Goal: Transaction & Acquisition: Purchase product/service

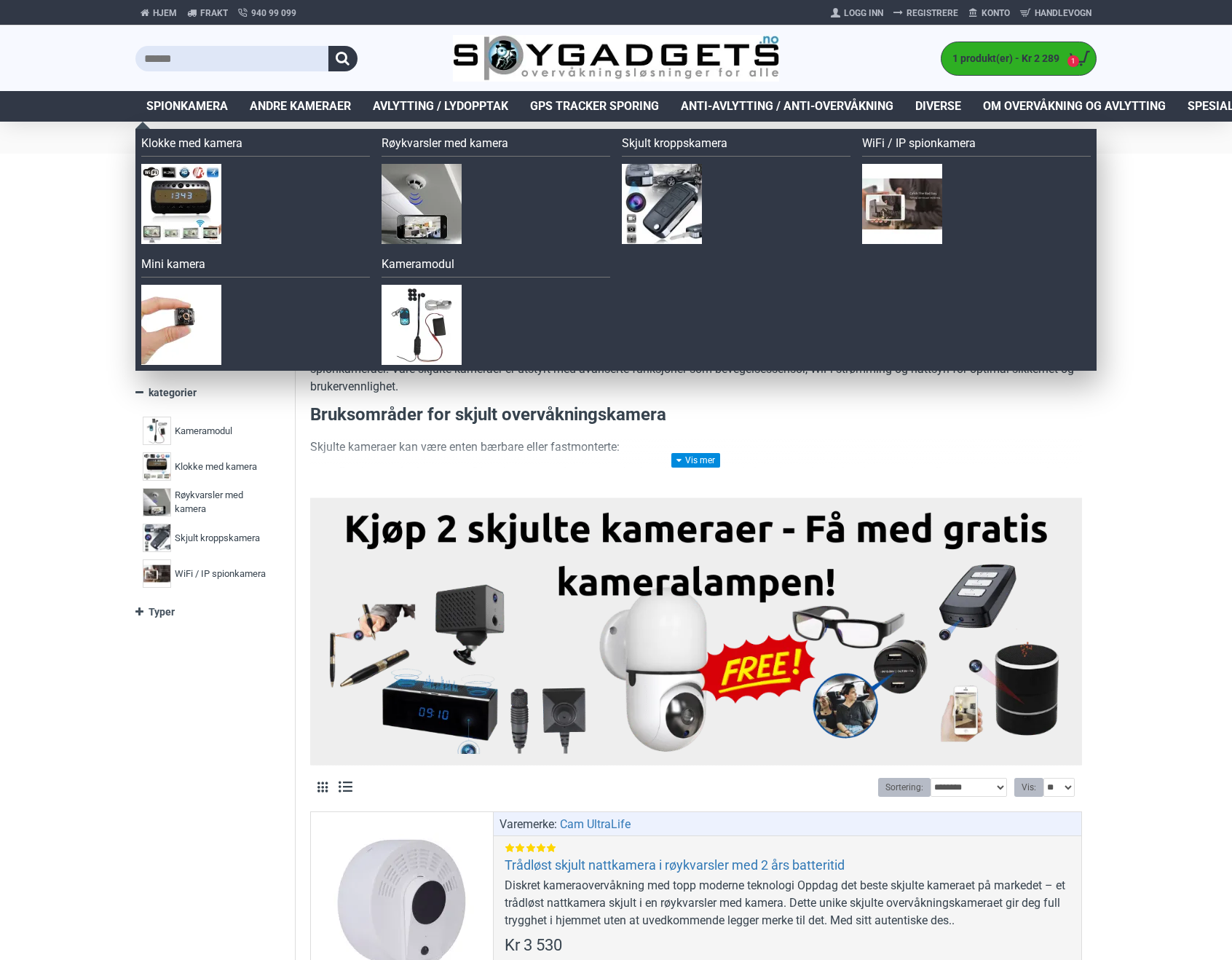
click at [190, 108] on span "Spionkamera" at bounding box center [187, 106] width 81 height 17
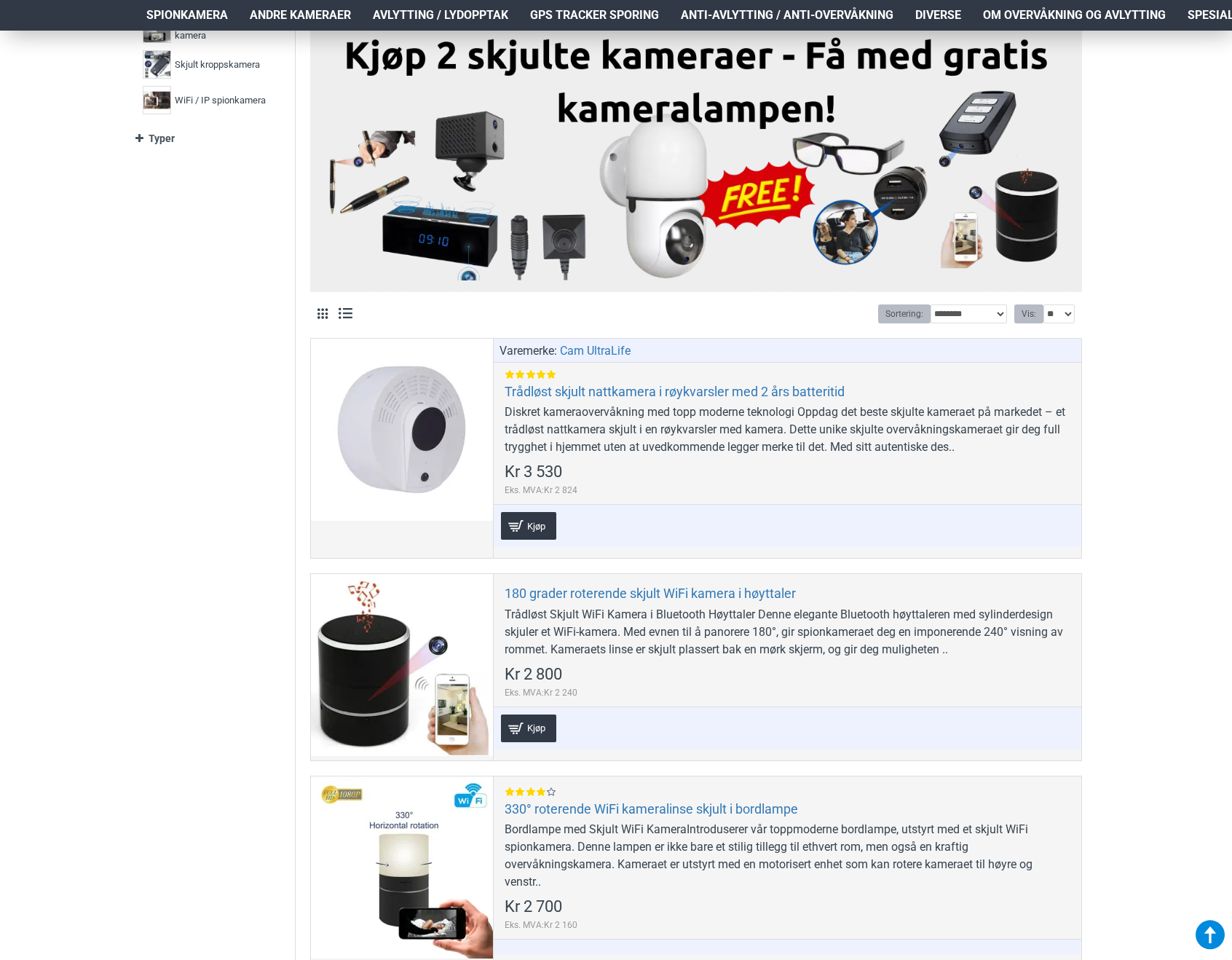
scroll to position [437, 0]
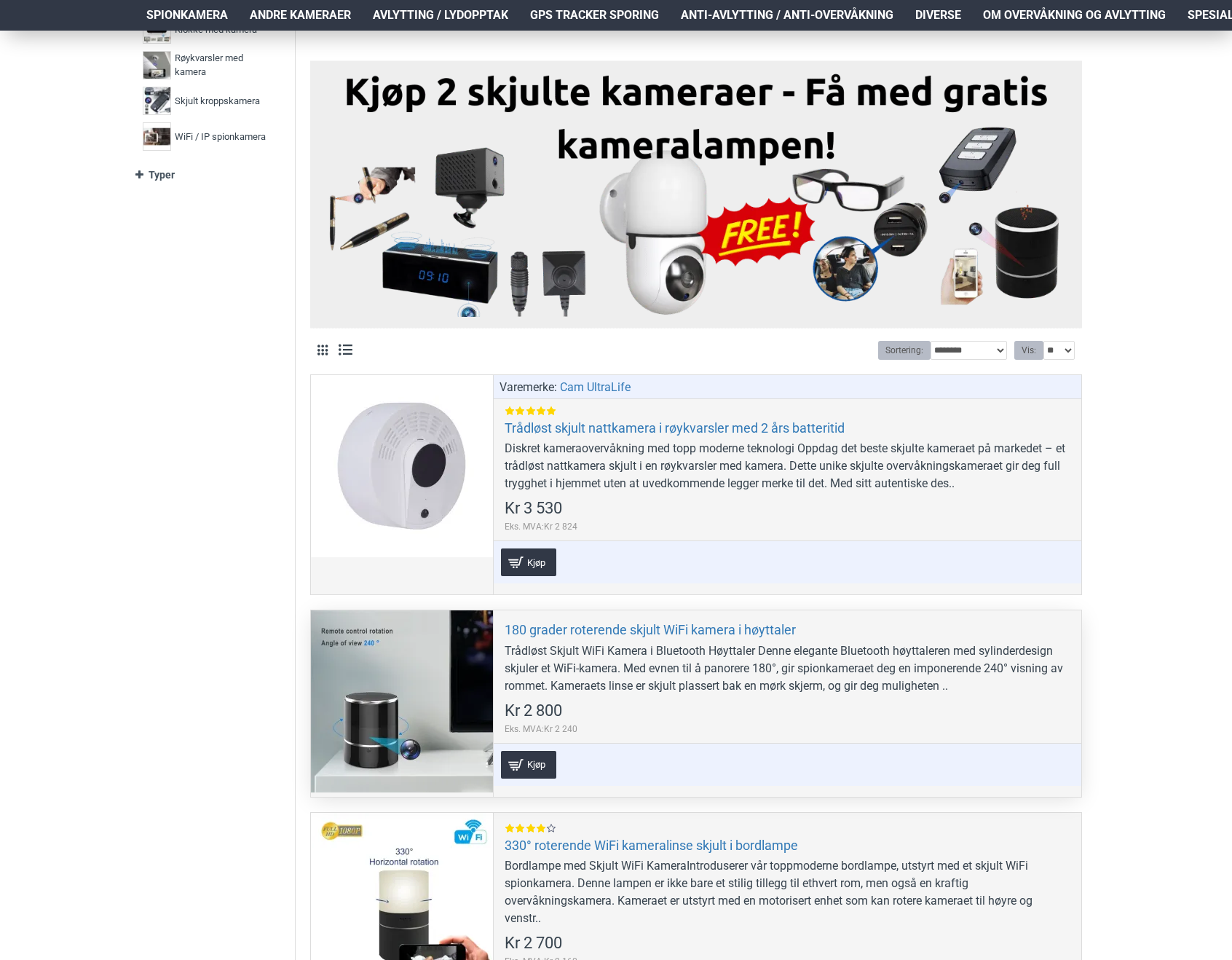
click at [412, 693] on div at bounding box center [402, 702] width 182 height 182
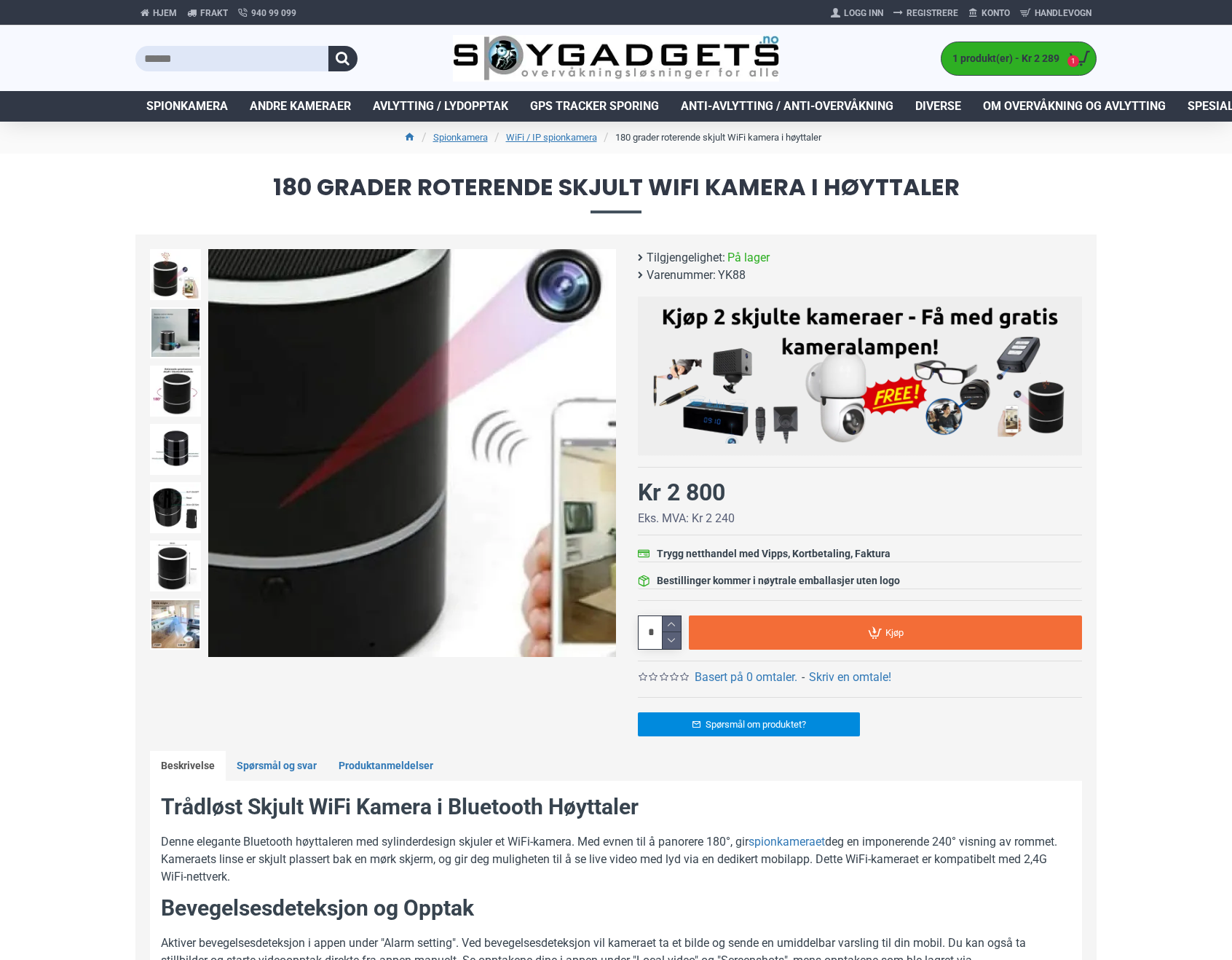
click at [394, 523] on img at bounding box center [411, 452] width 407 height 407
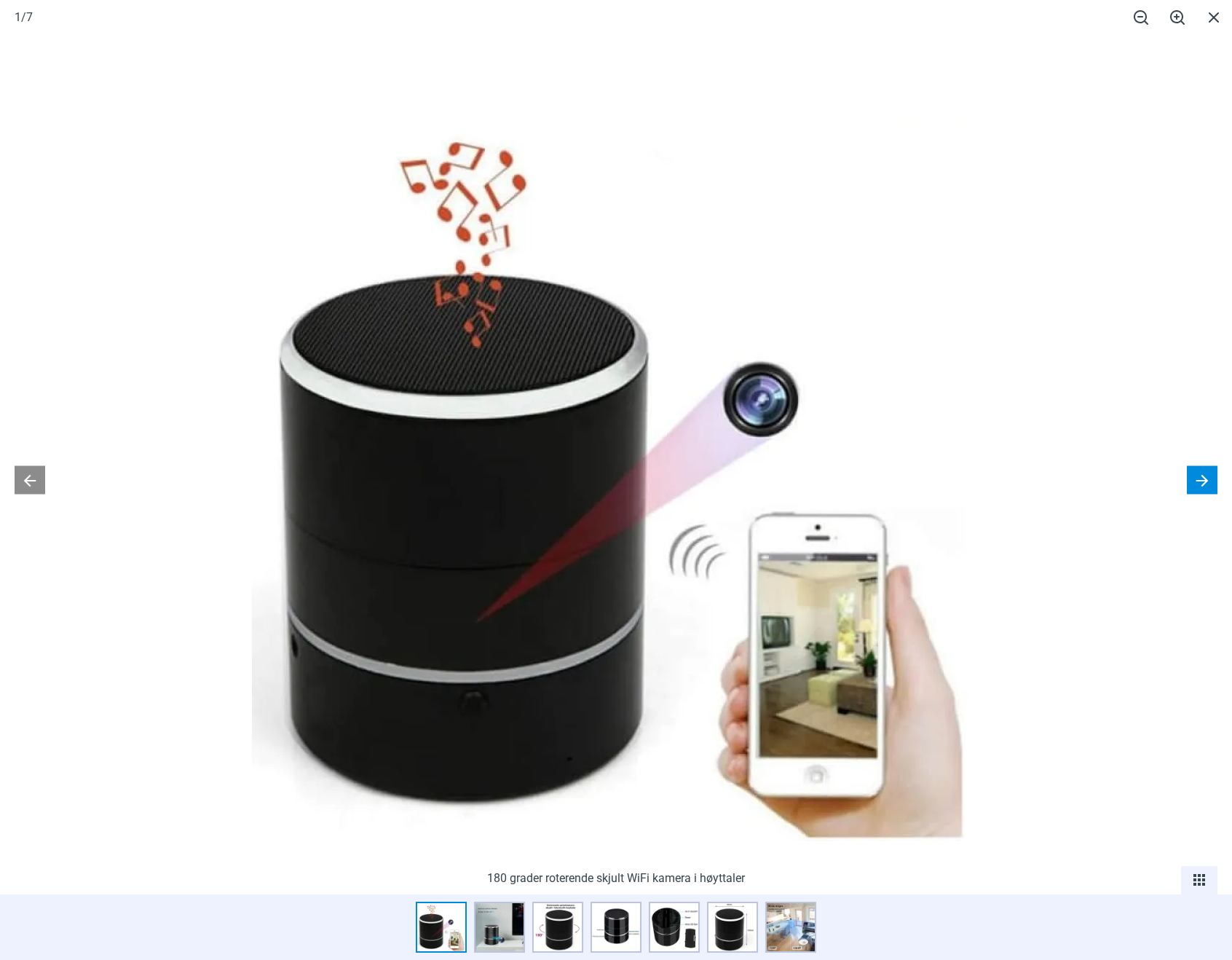
click at [1197, 481] on button at bounding box center [1203, 480] width 31 height 28
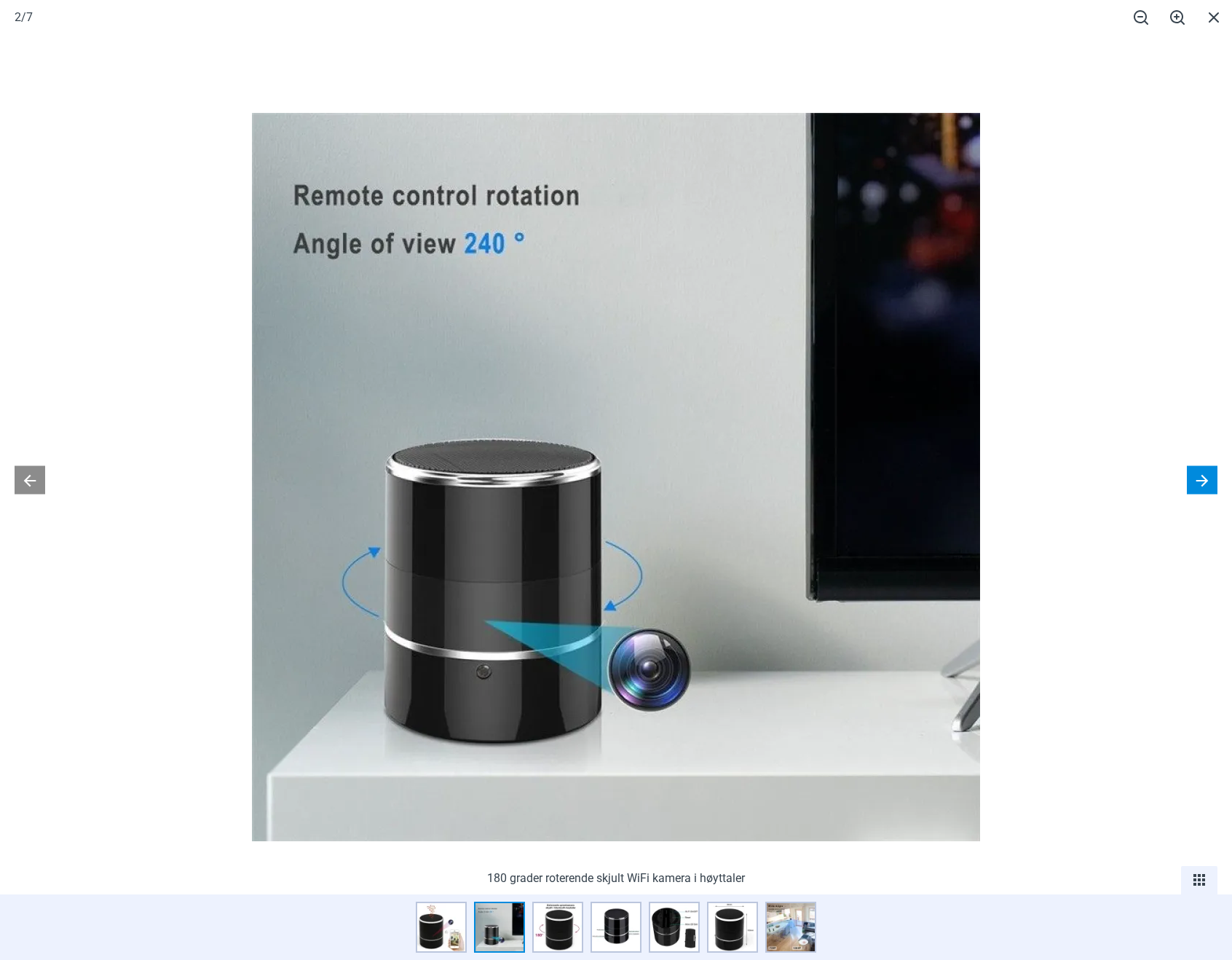
click at [1194, 479] on button at bounding box center [1203, 480] width 31 height 28
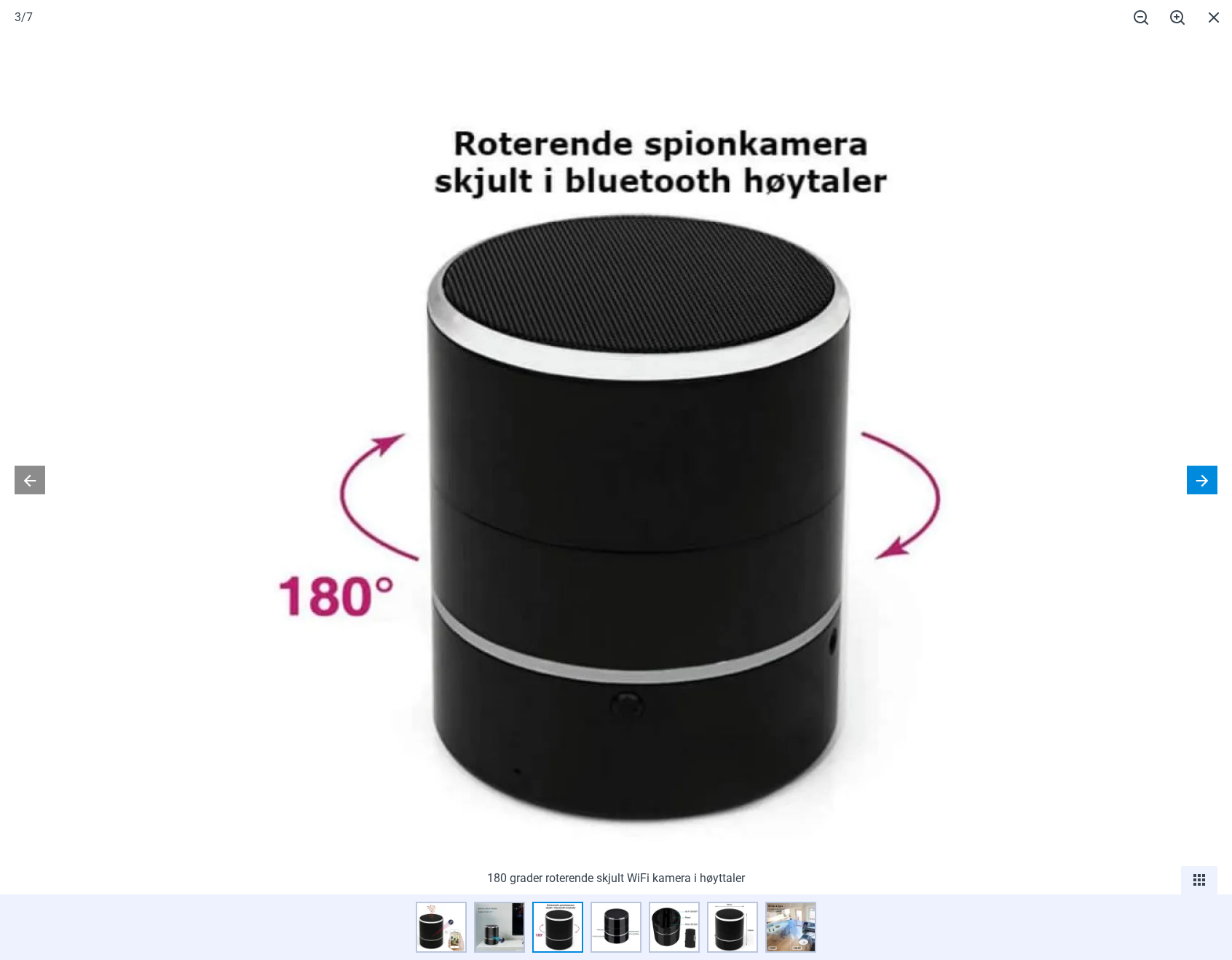
click at [1199, 477] on button at bounding box center [1203, 480] width 31 height 28
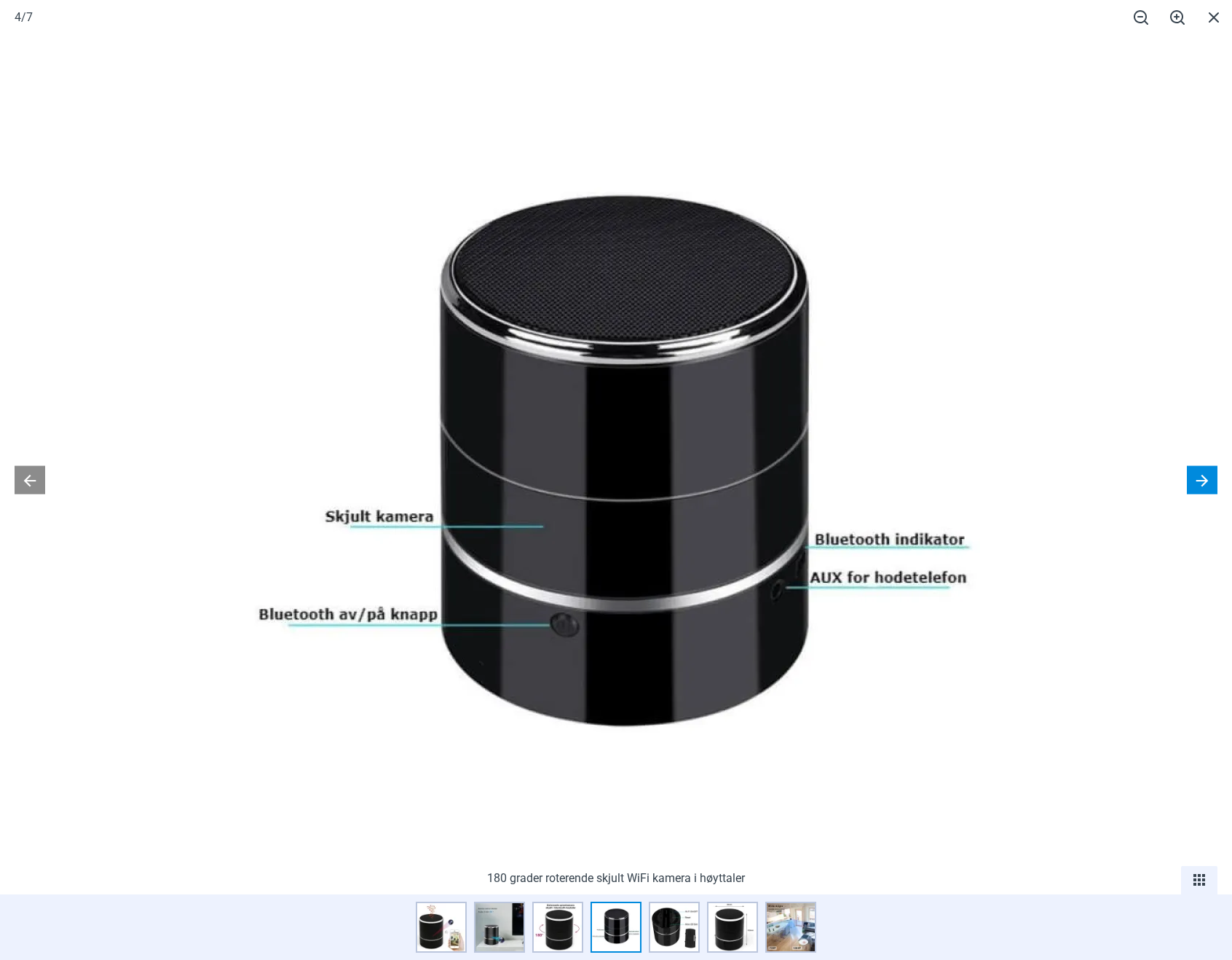
click at [1199, 476] on button at bounding box center [1203, 480] width 31 height 28
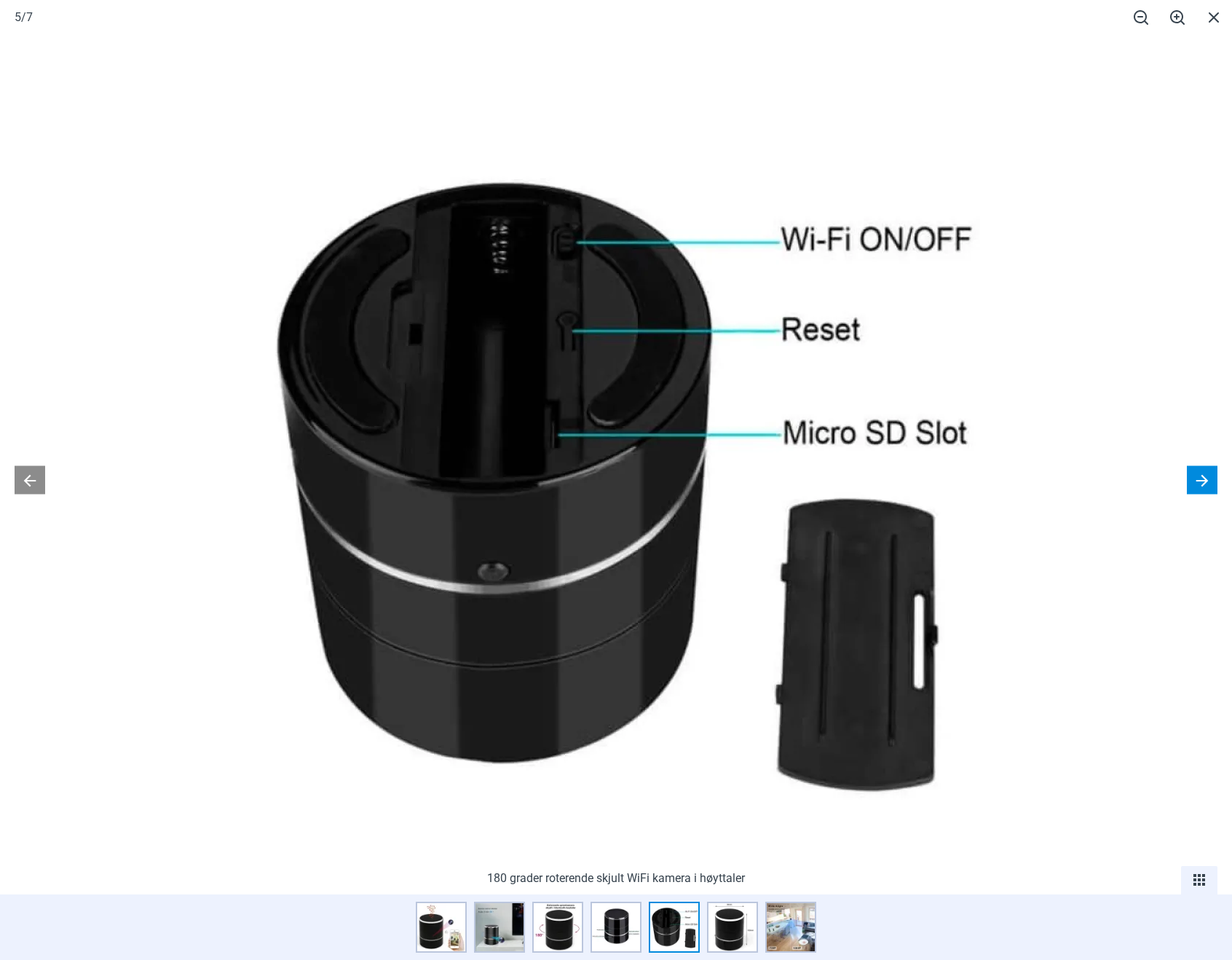
click at [1198, 475] on button at bounding box center [1203, 480] width 31 height 28
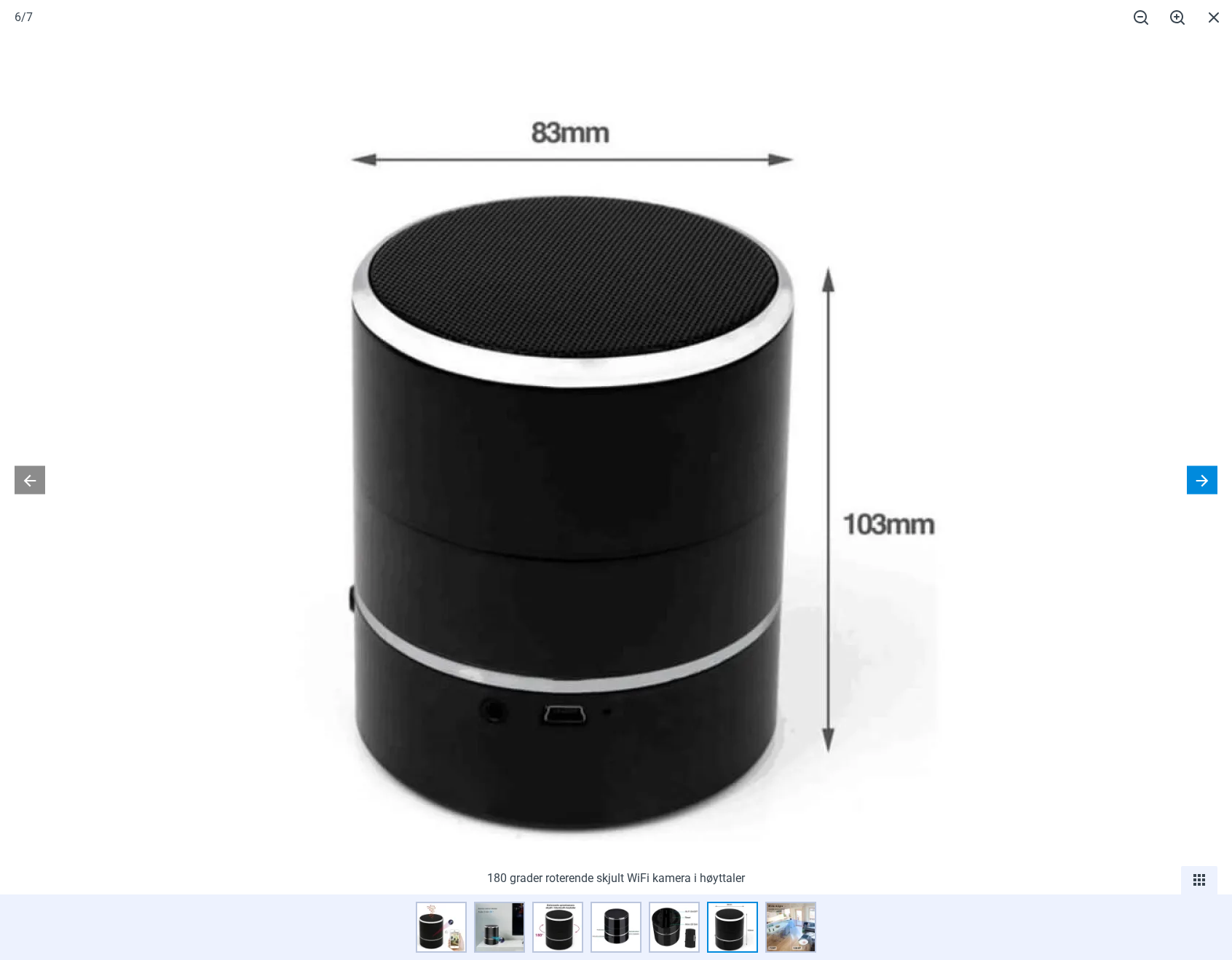
click at [1198, 479] on button at bounding box center [1203, 480] width 31 height 28
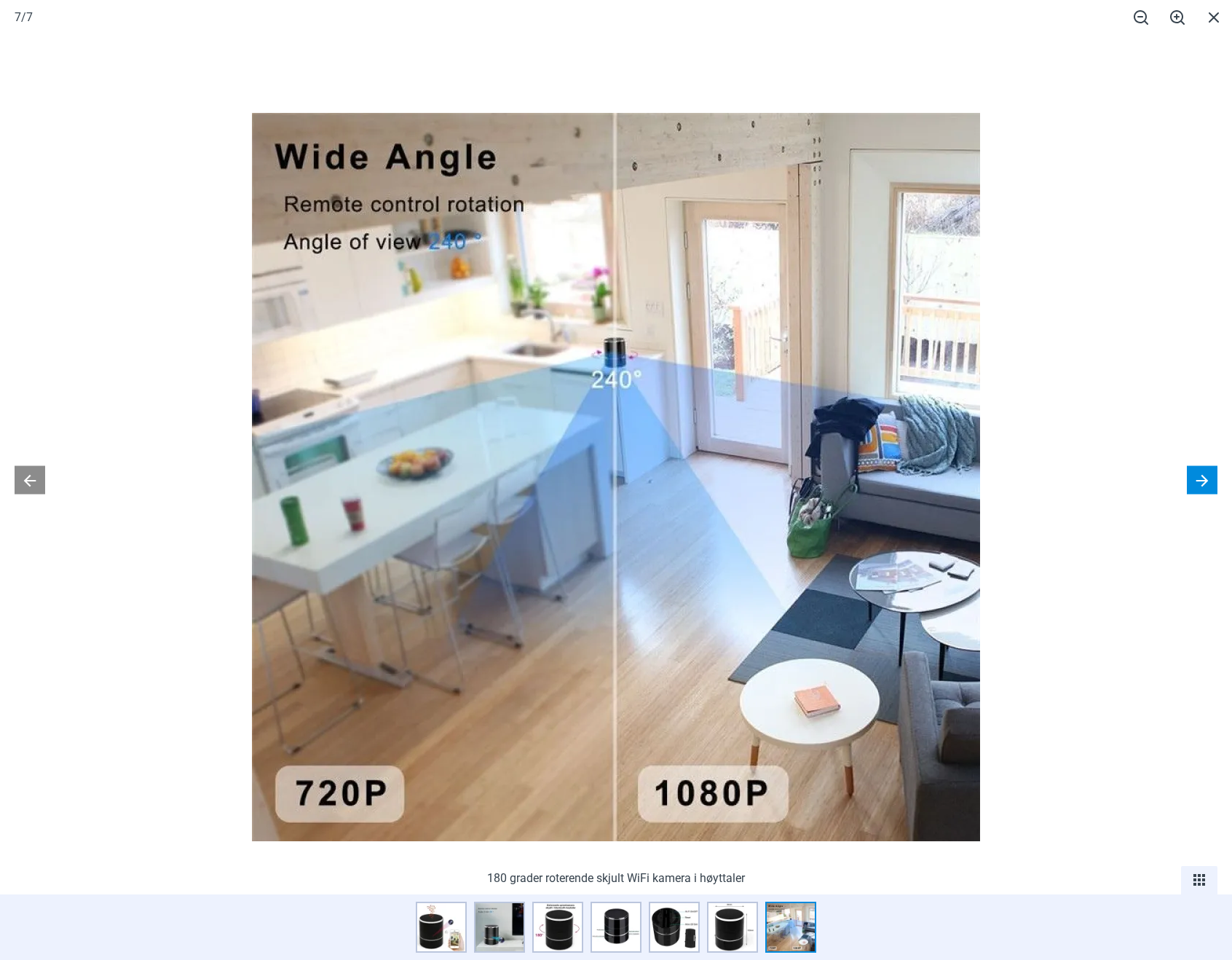
click at [1212, 475] on button at bounding box center [1203, 480] width 31 height 28
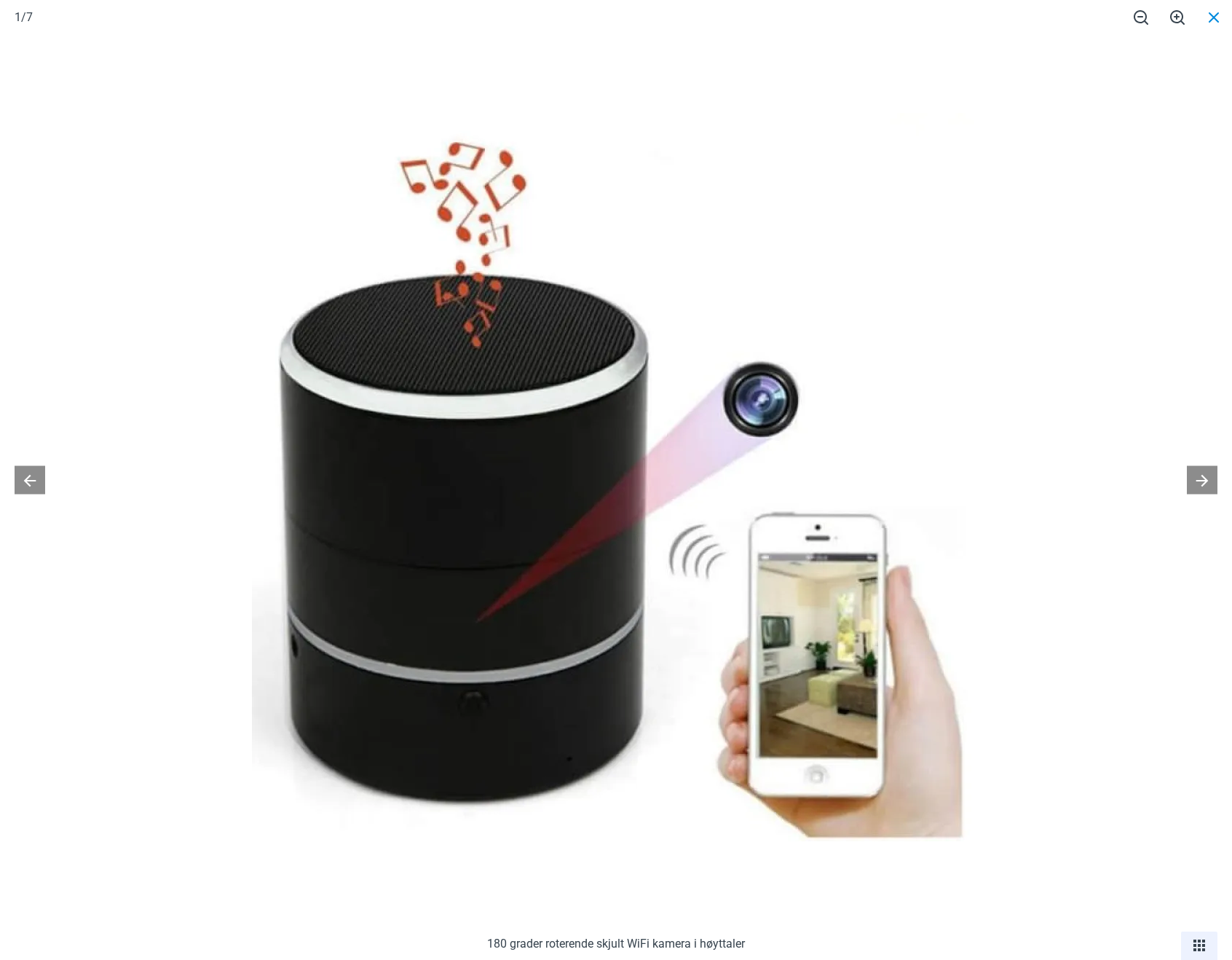
click at [1215, 22] on span at bounding box center [1215, 16] width 37 height 34
